Goal: Information Seeking & Learning: Learn about a topic

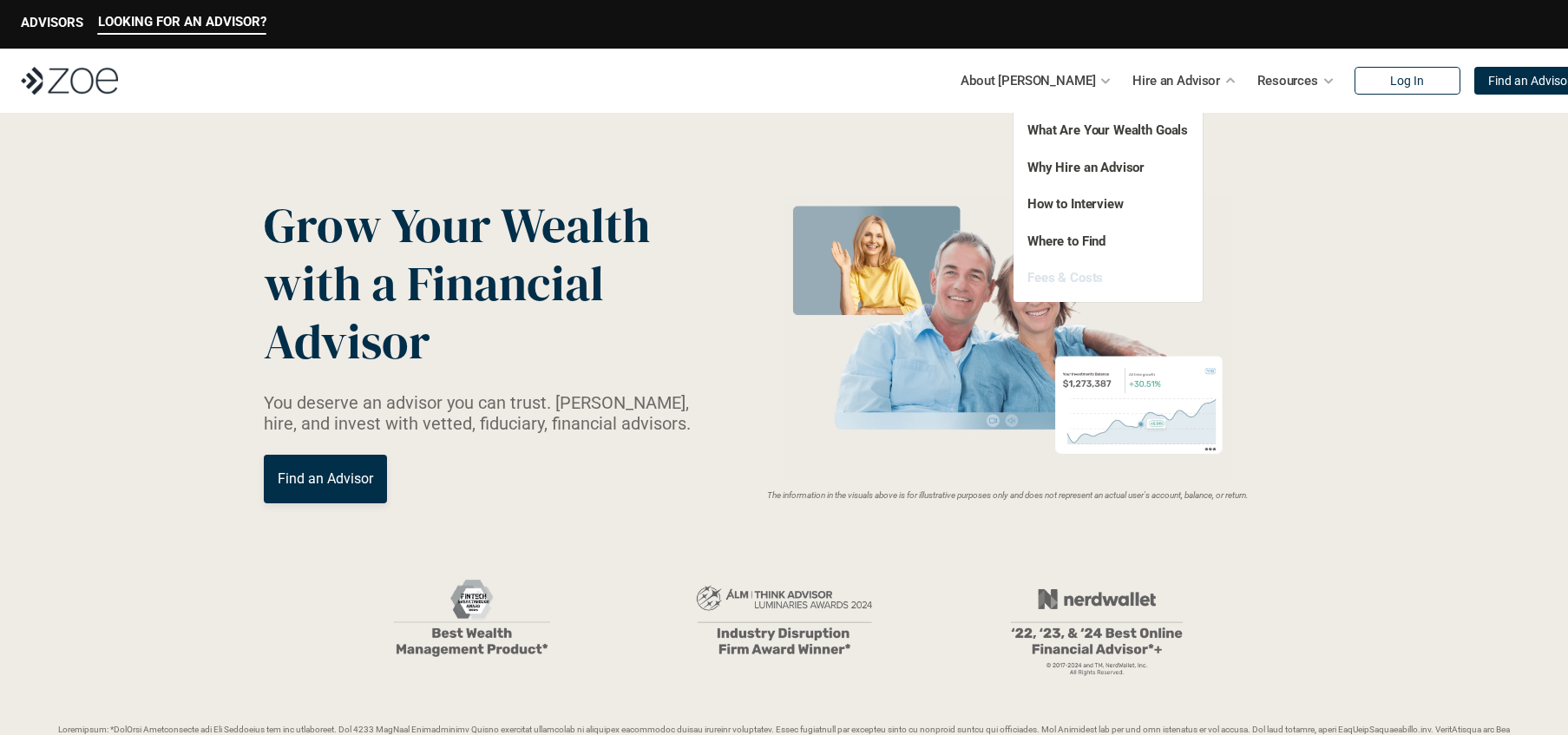
click at [1063, 279] on link "Fees & Costs" at bounding box center [1064, 277] width 75 height 16
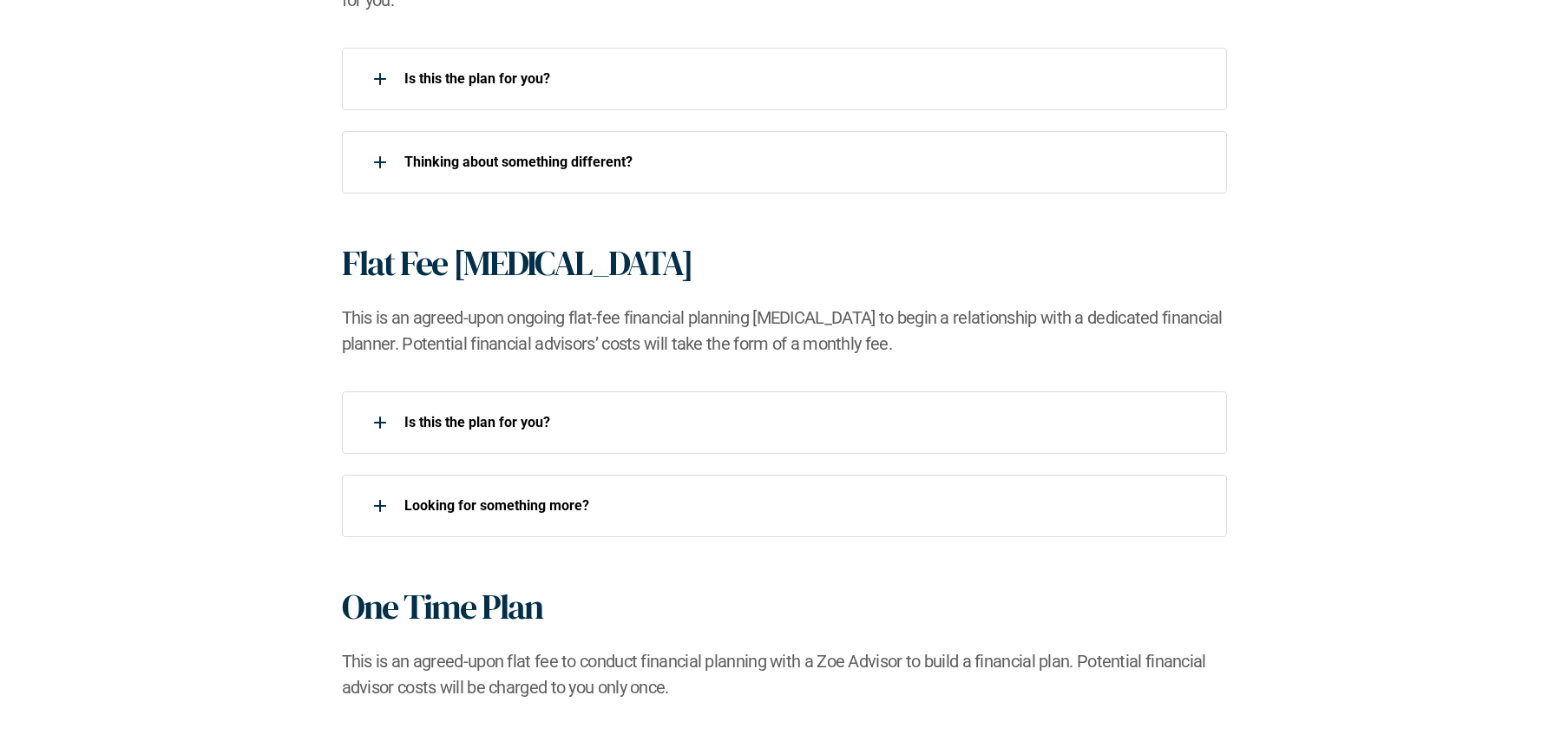
scroll to position [1368, 0]
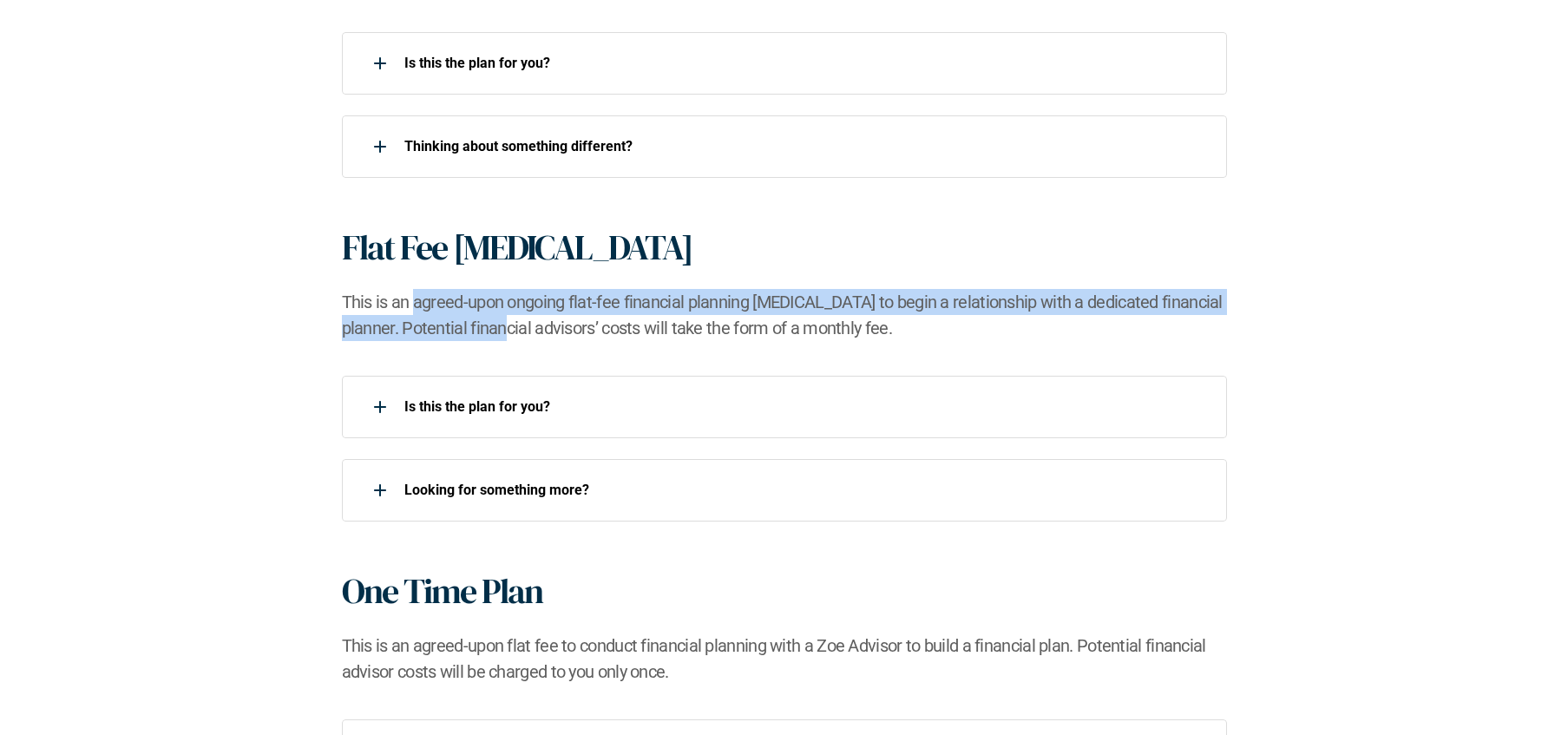
drag, startPoint x: 413, startPoint y: 298, endPoint x: 479, endPoint y: 325, distance: 71.3
click at [479, 325] on h2 "This is an agreed-upon ongoing flat-fee financial planning [MEDICAL_DATA] to be…" at bounding box center [784, 315] width 886 height 52
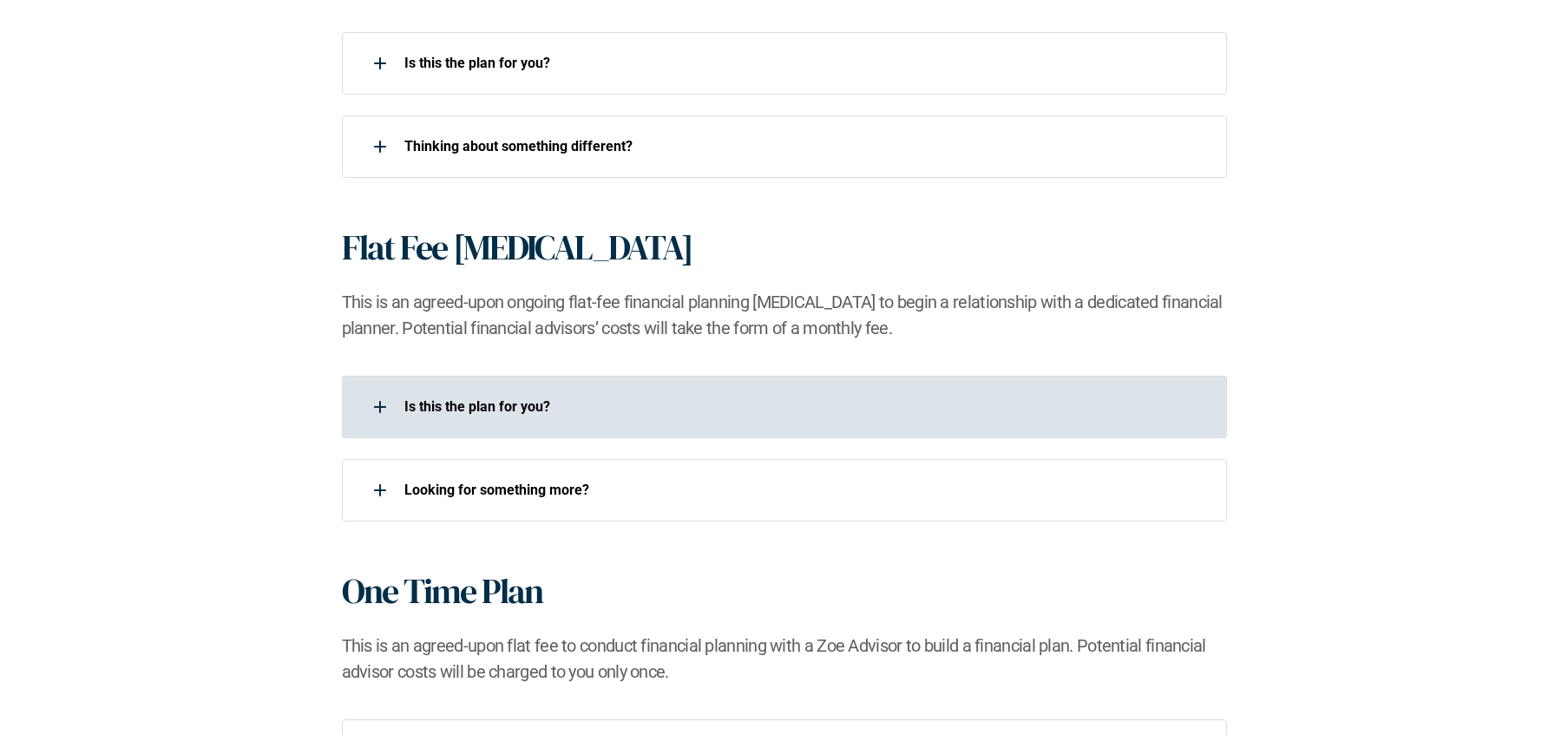
click at [469, 408] on p "Is this the plan for you?​" at bounding box center [804, 407] width 800 height 17
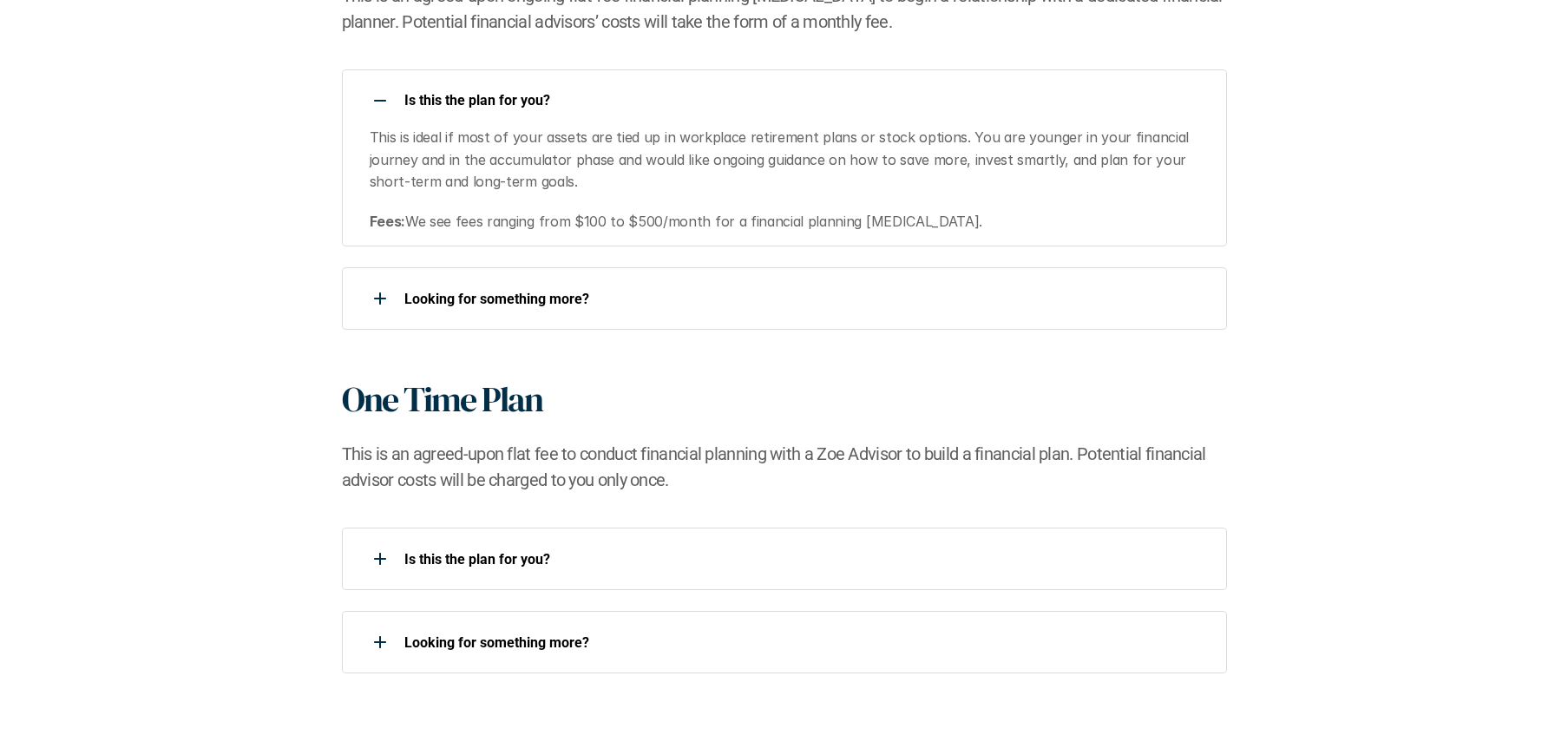
scroll to position [1681, 0]
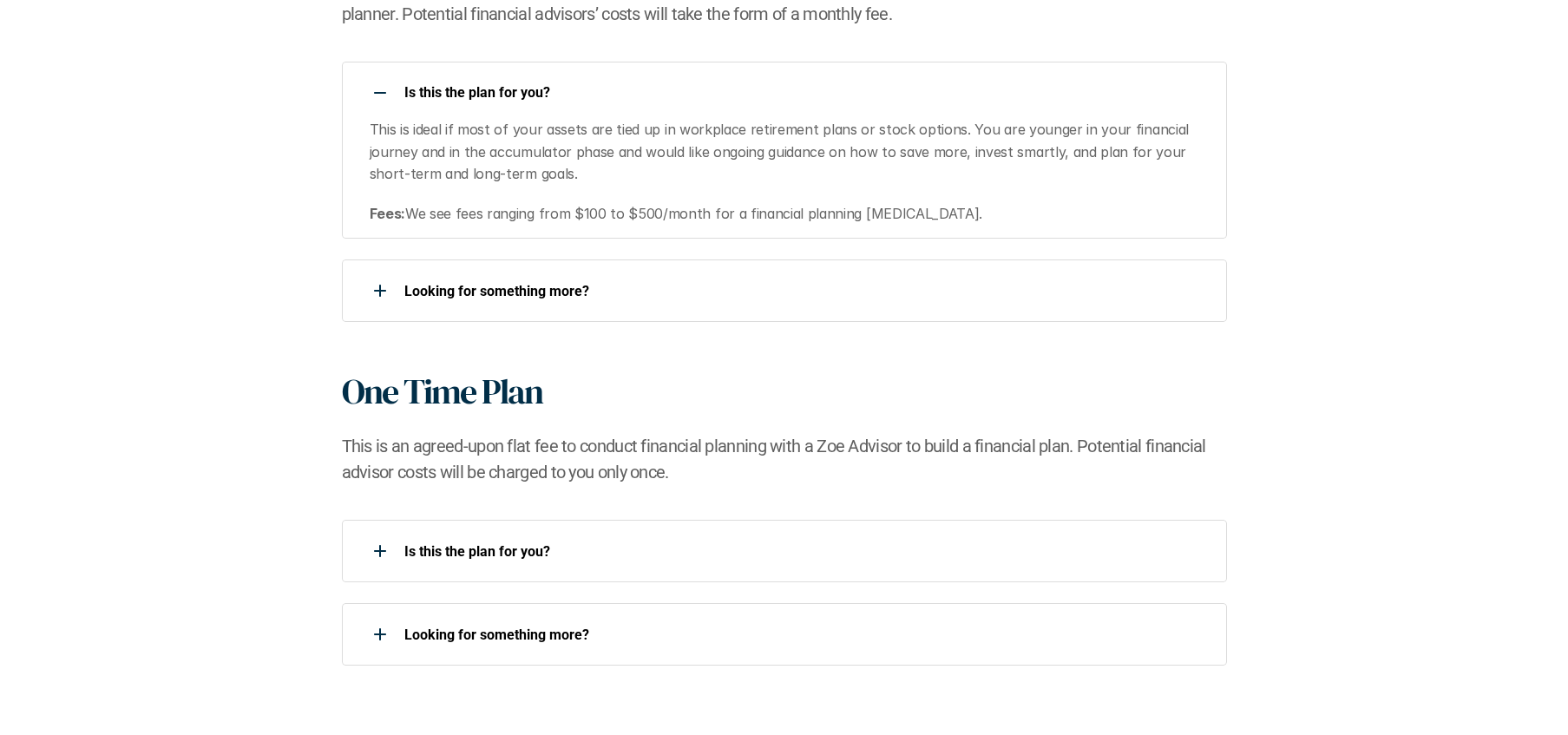
click at [430, 470] on h2 "This is an agreed-upon flat fee to conduct financial planning with a Zoe Adviso…" at bounding box center [784, 459] width 886 height 52
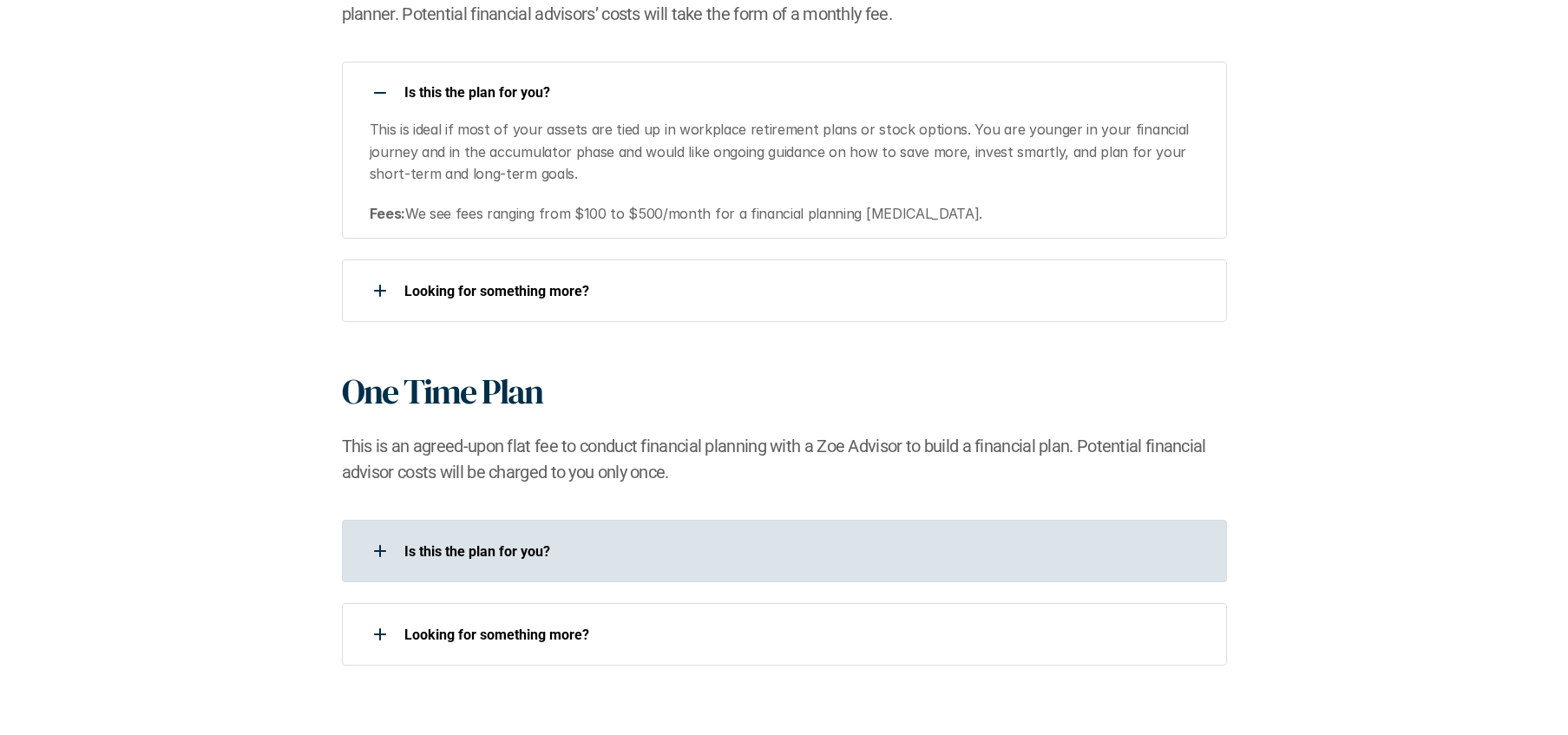
click at [457, 551] on p "Is this the plan for you?​" at bounding box center [804, 551] width 800 height 17
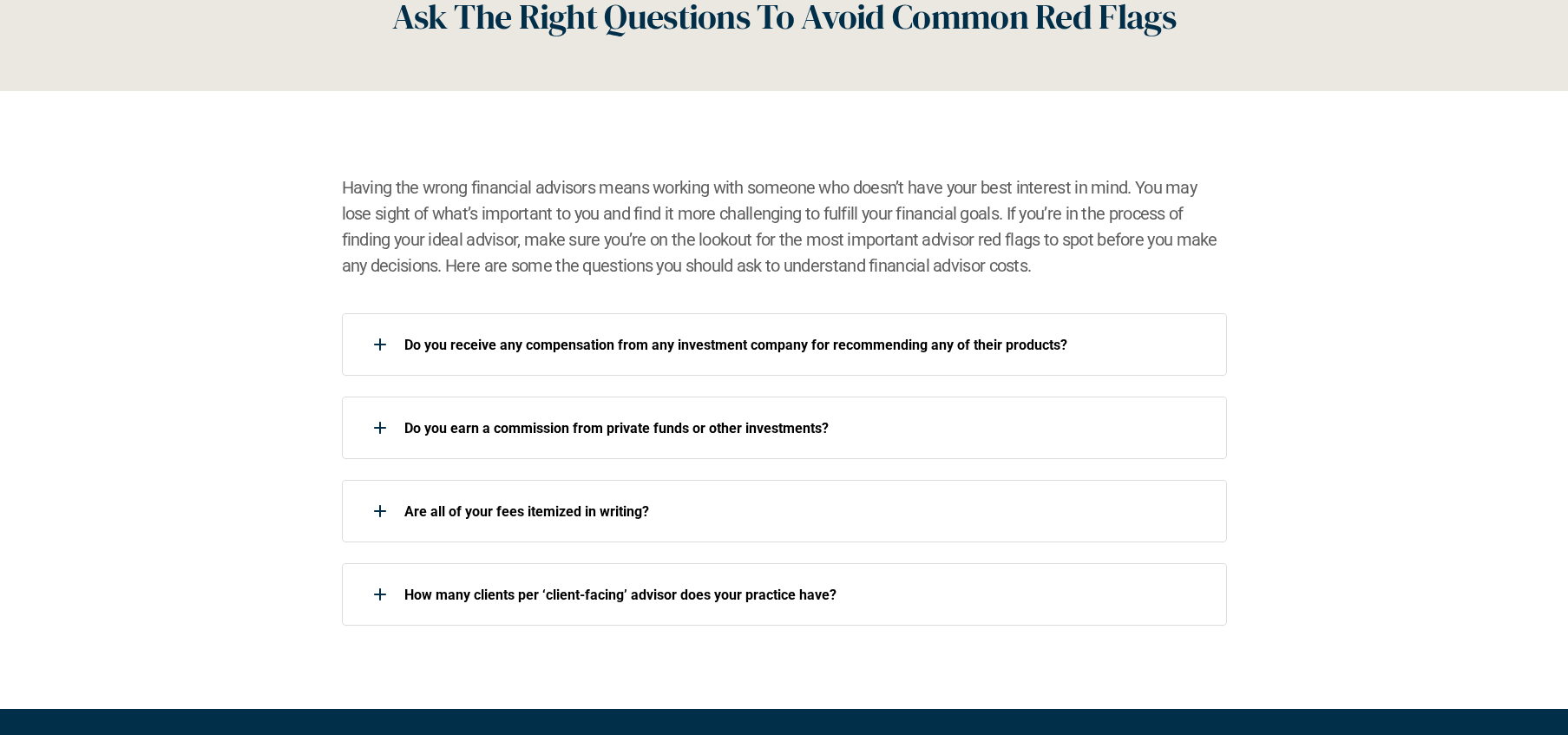
scroll to position [2564, 0]
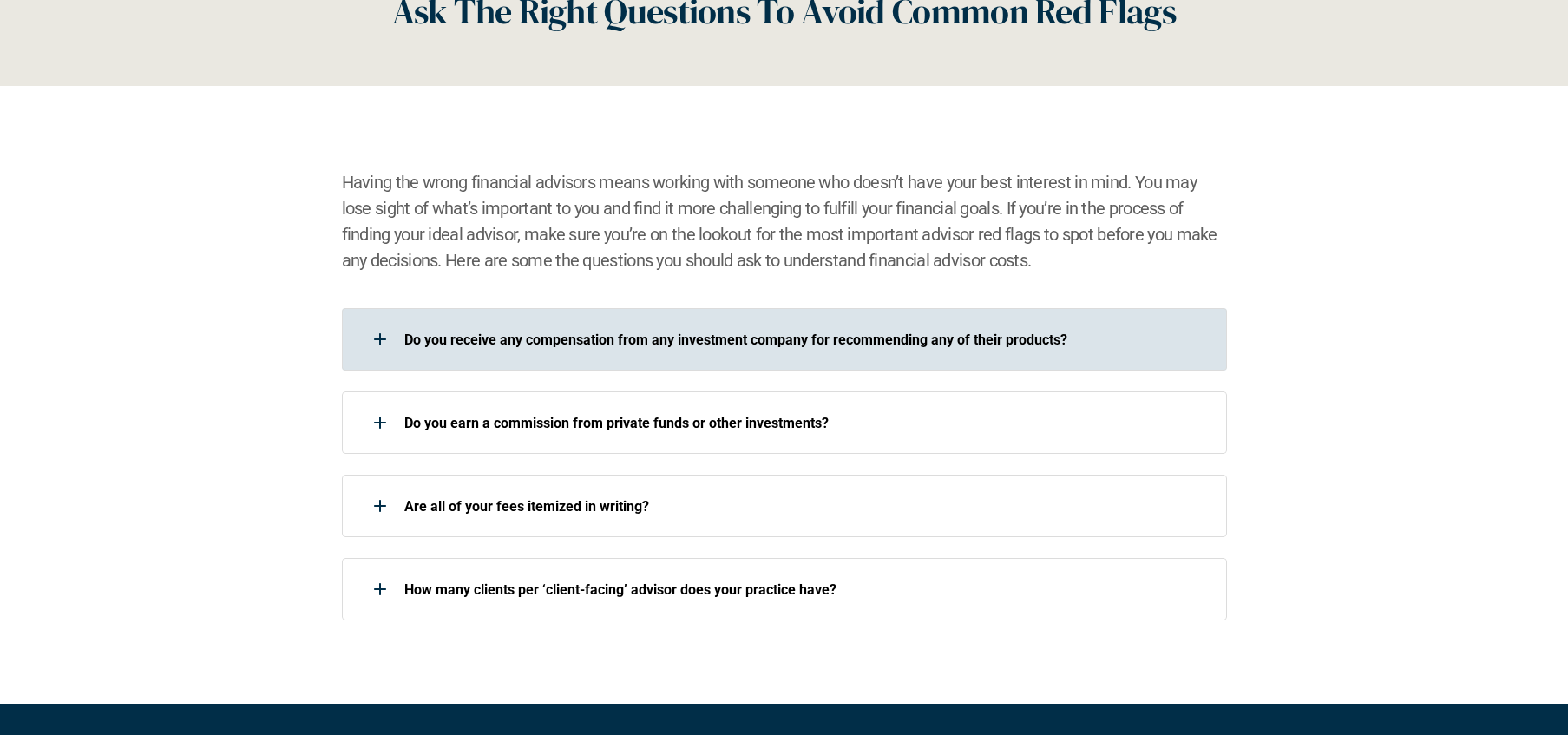
click at [649, 337] on p "Do you receive any compensation from any investment company for recommending an…" at bounding box center [804, 339] width 800 height 17
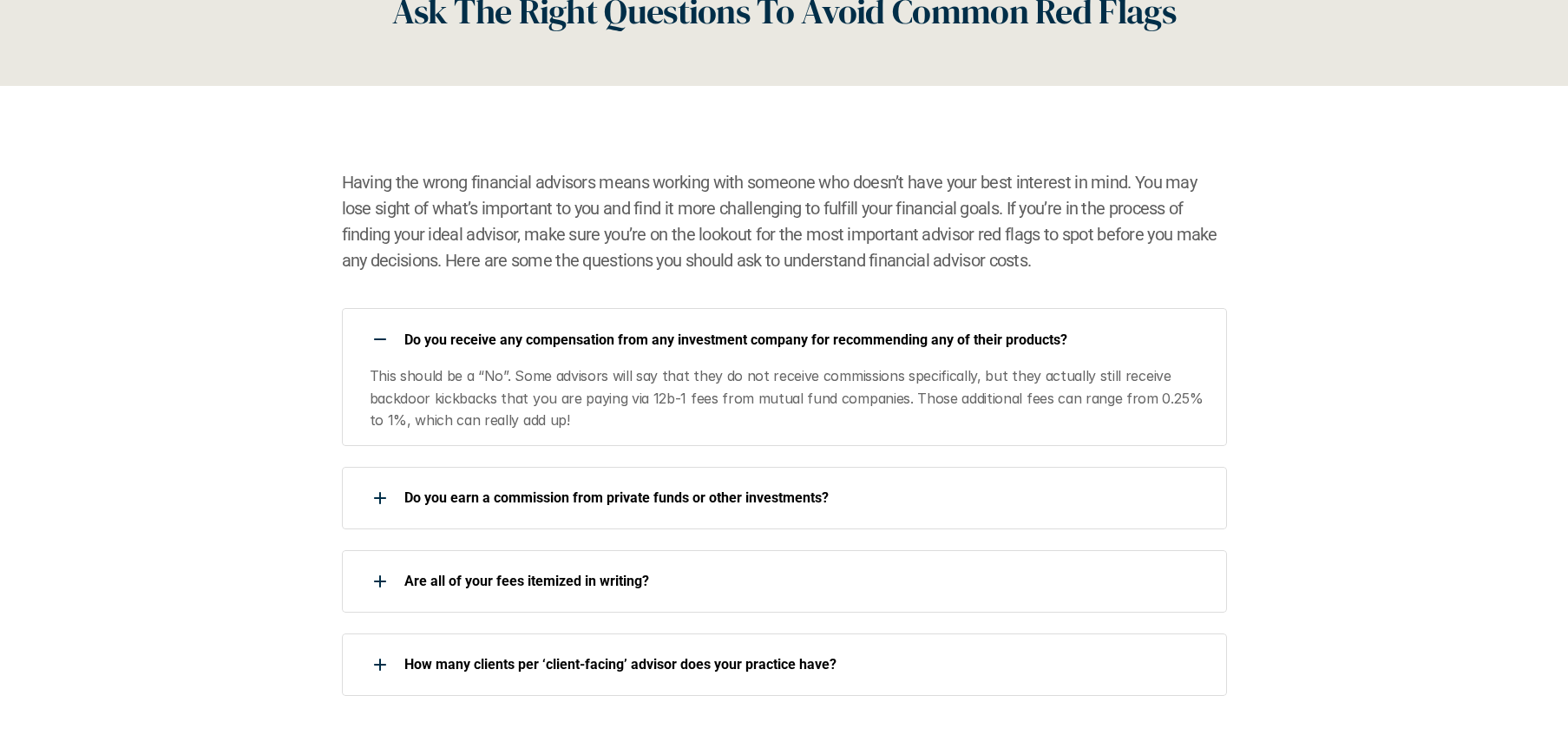
click at [649, 337] on p "Do you receive any compensation from any investment company for recommending an…" at bounding box center [804, 339] width 800 height 17
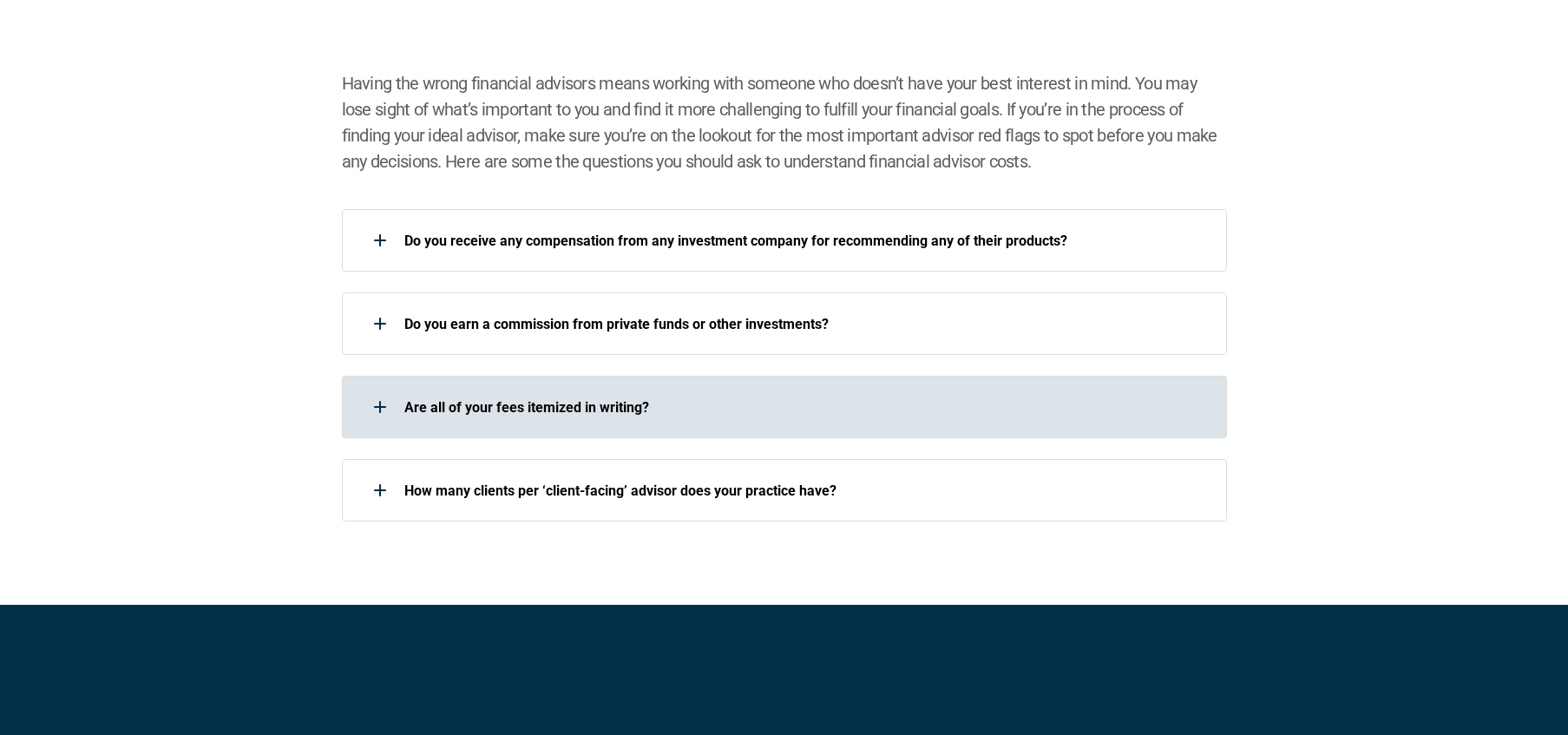
scroll to position [1338, 0]
